Goal: Find specific page/section: Find specific page/section

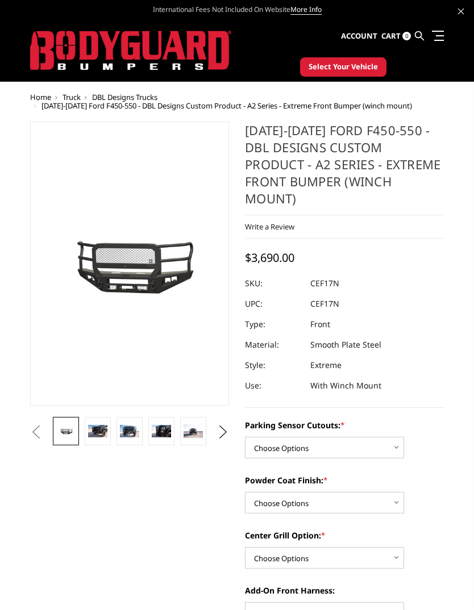
click at [424, 35] on icon at bounding box center [419, 35] width 9 height 9
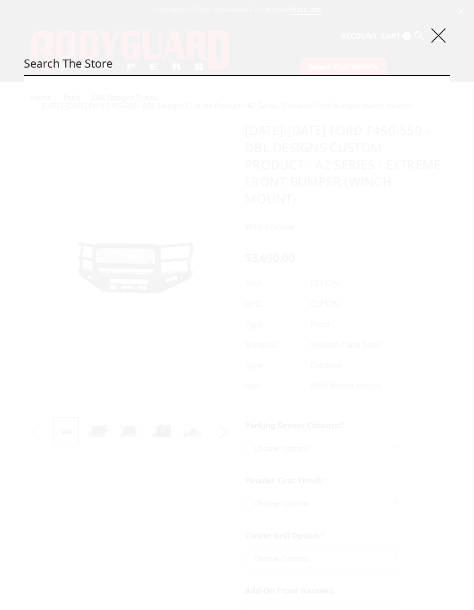
type input "Q"
type input "1"
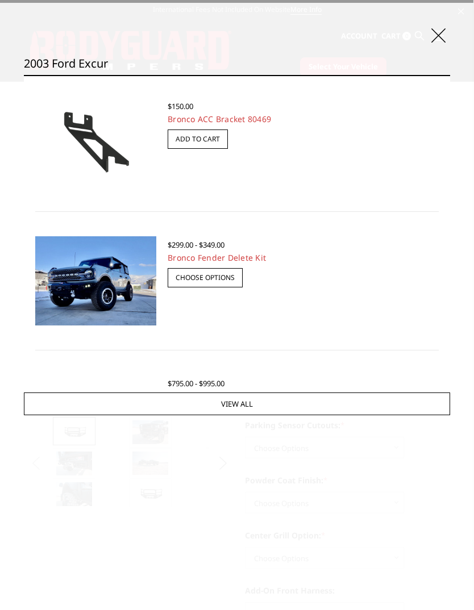
type input "2003 ford excur"
click at [450, 75] on input "Search" at bounding box center [450, 75] width 1 height 1
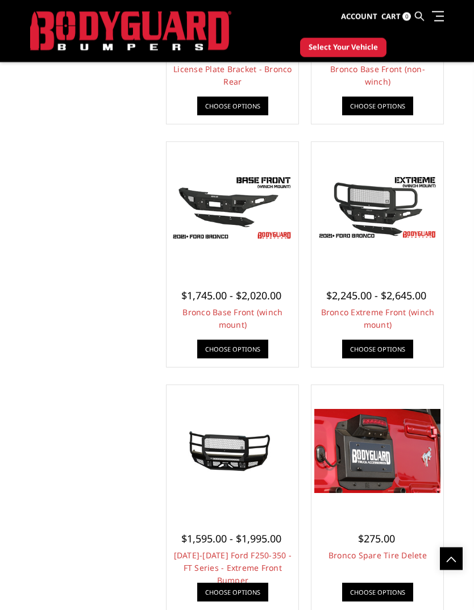
scroll to position [1300, 0]
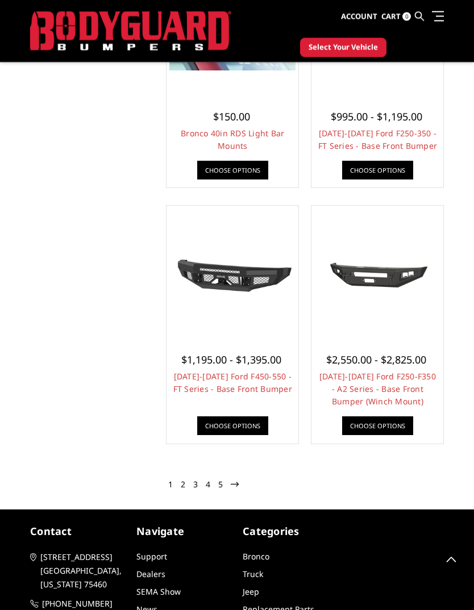
click at [182, 479] on link "2" at bounding box center [183, 484] width 8 height 11
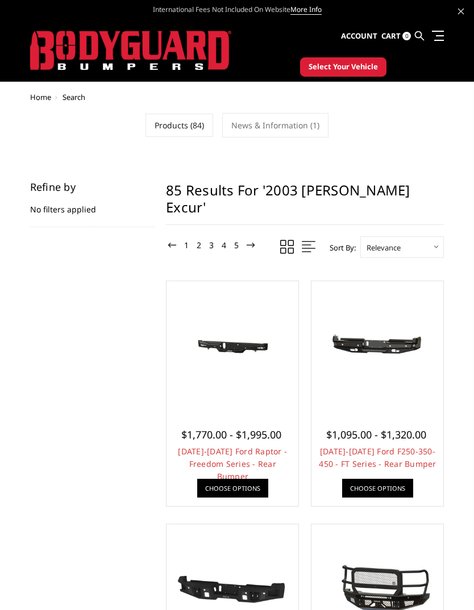
click at [189, 189] on h1 "85 results for '2003 [PERSON_NAME] excur'" at bounding box center [305, 203] width 278 height 43
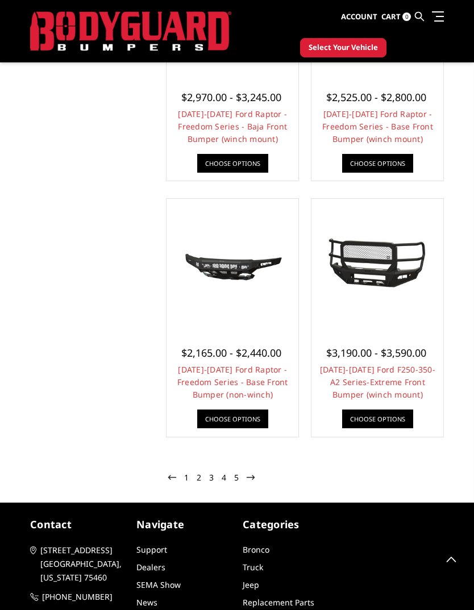
scroll to position [2291, 0]
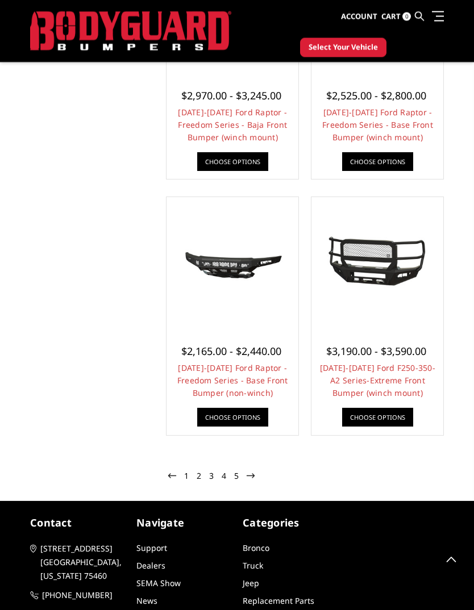
click at [250, 472] on icon at bounding box center [250, 476] width 8 height 8
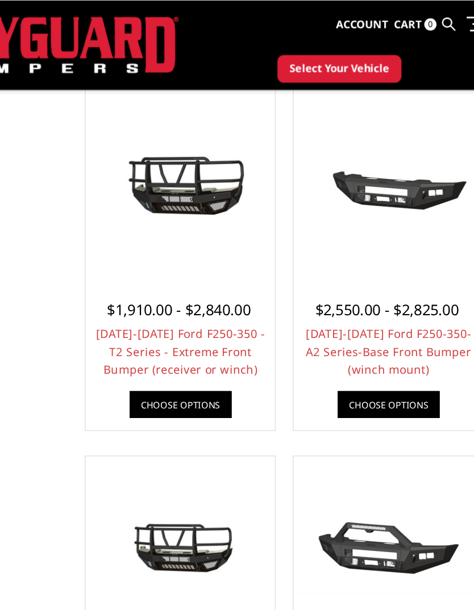
scroll to position [189, 0]
